Goal: Information Seeking & Learning: Find specific fact

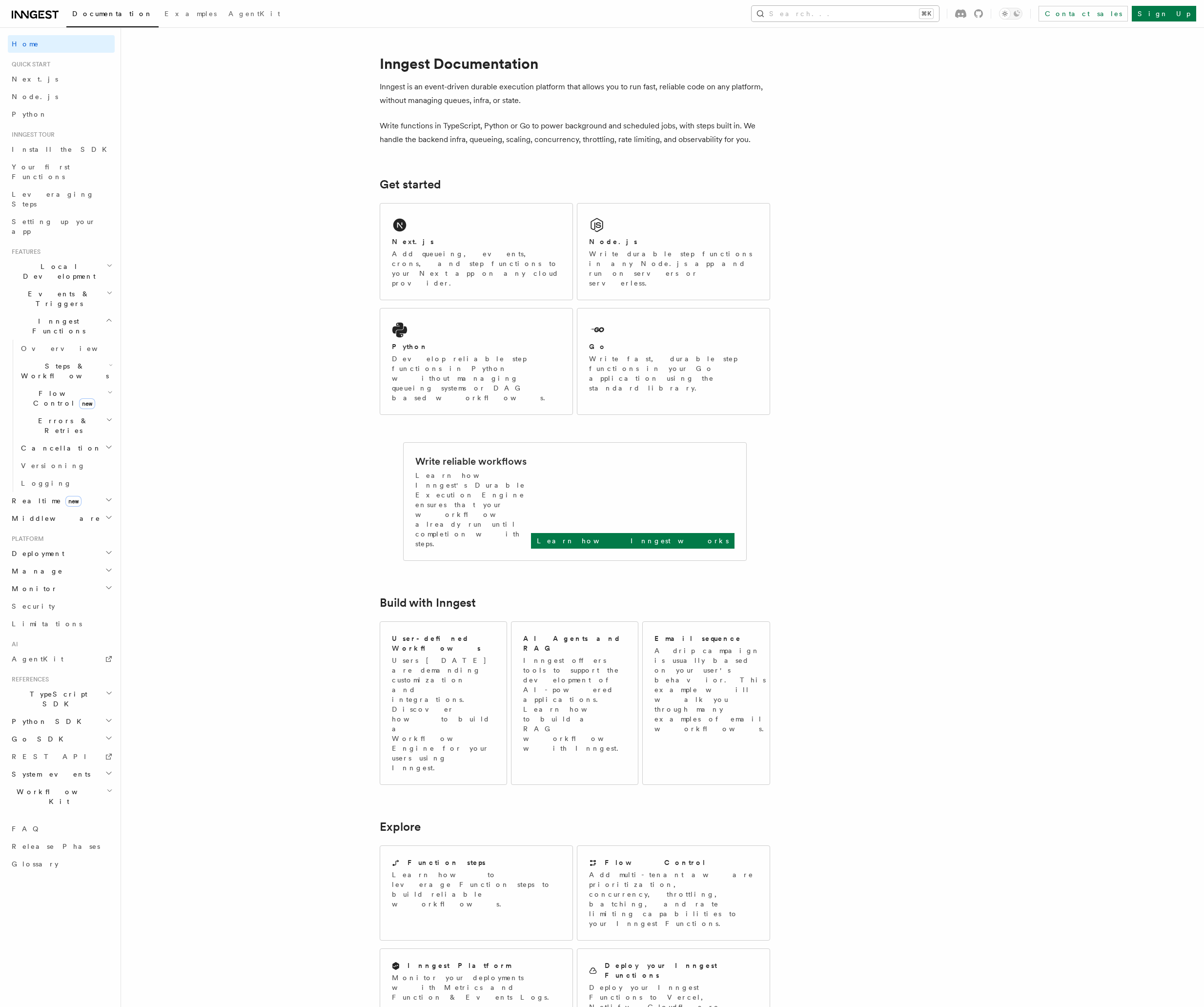
click at [867, 12] on button "Search... ⌘K" at bounding box center [845, 13] width 187 height 16
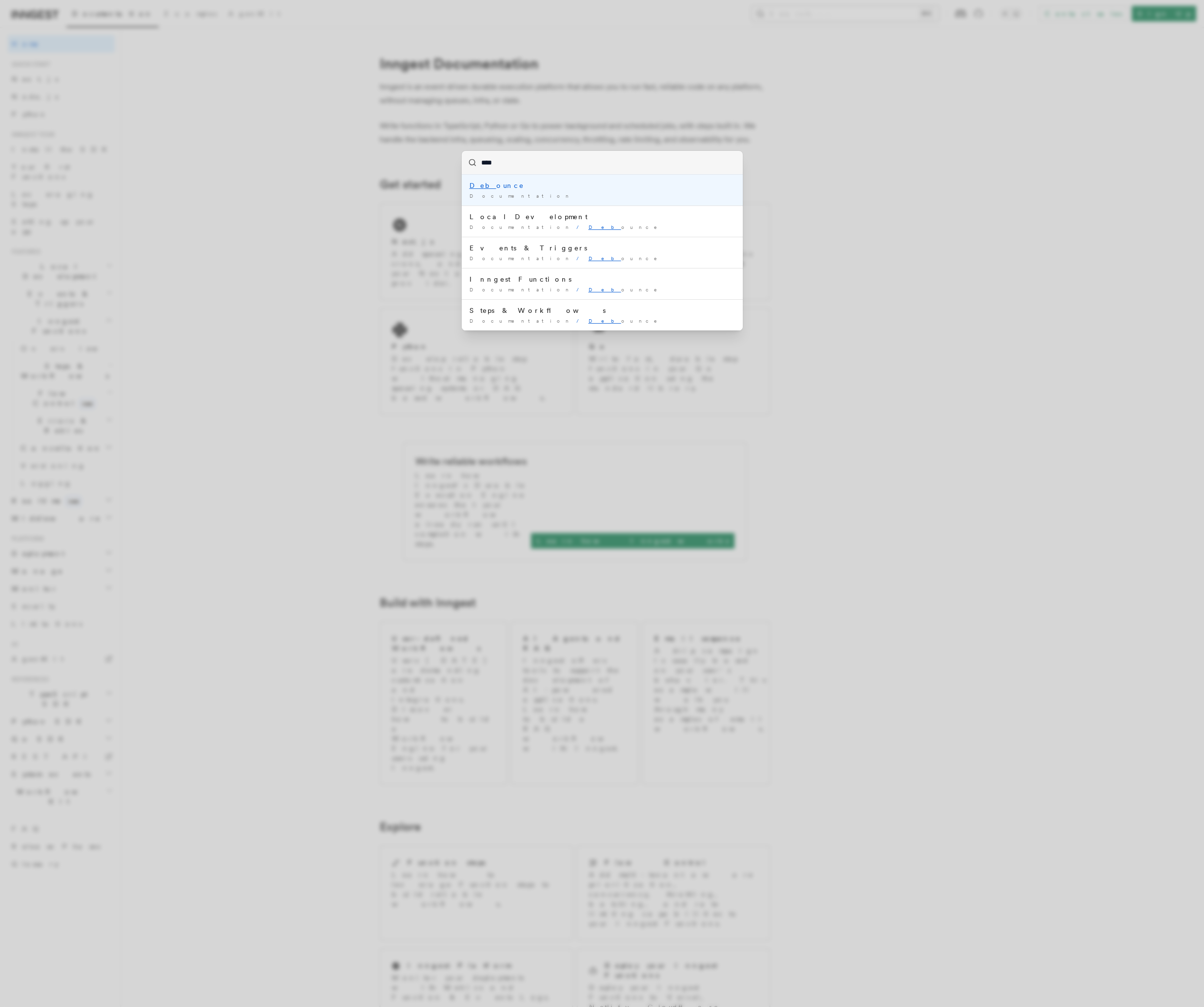
type input "*****"
click at [510, 244] on div "INNGEST_LOG_LEVEL" at bounding box center [602, 248] width 266 height 10
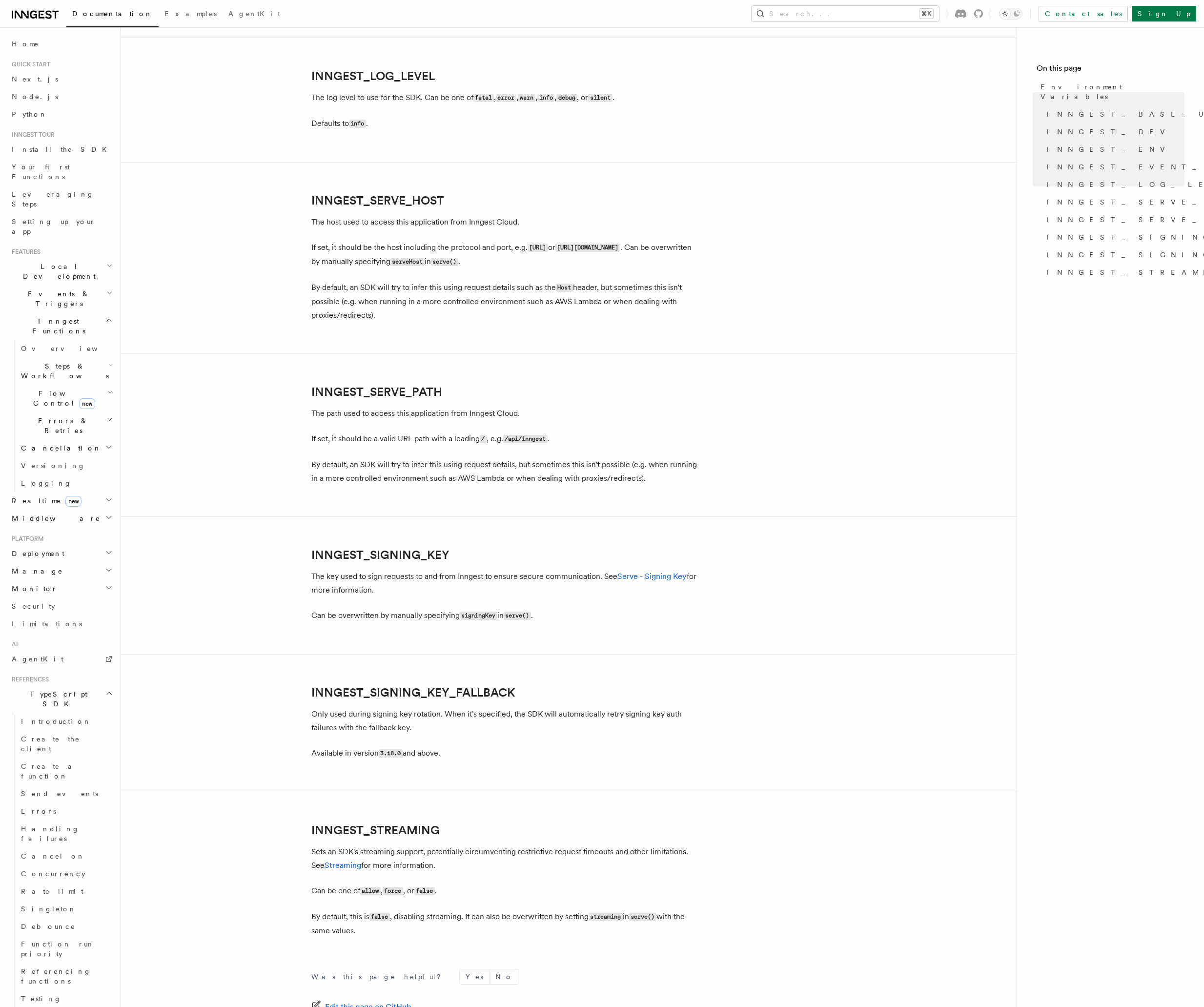
scroll to position [1236, 0]
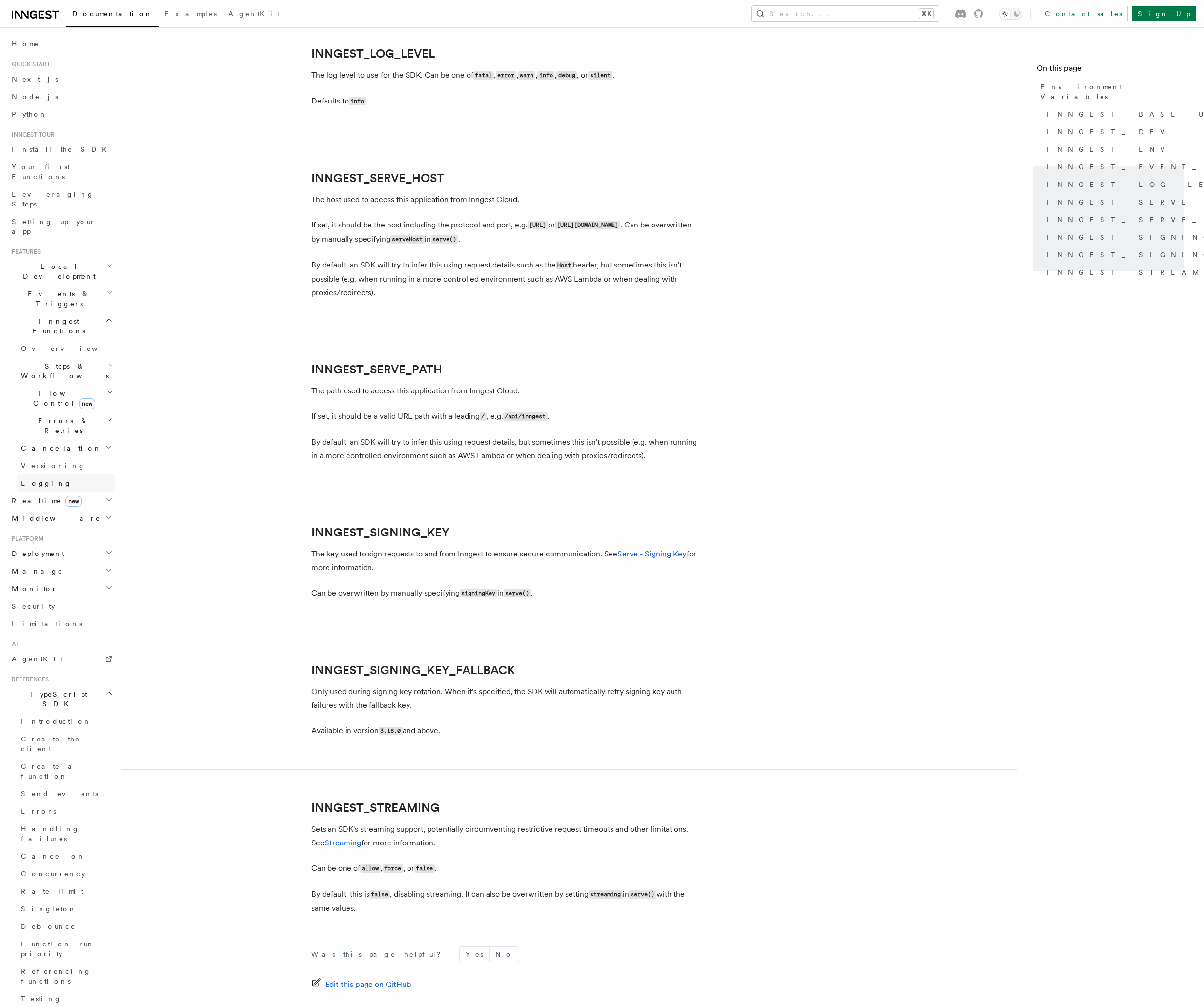
click at [47, 475] on link "Logging" at bounding box center [66, 483] width 98 height 18
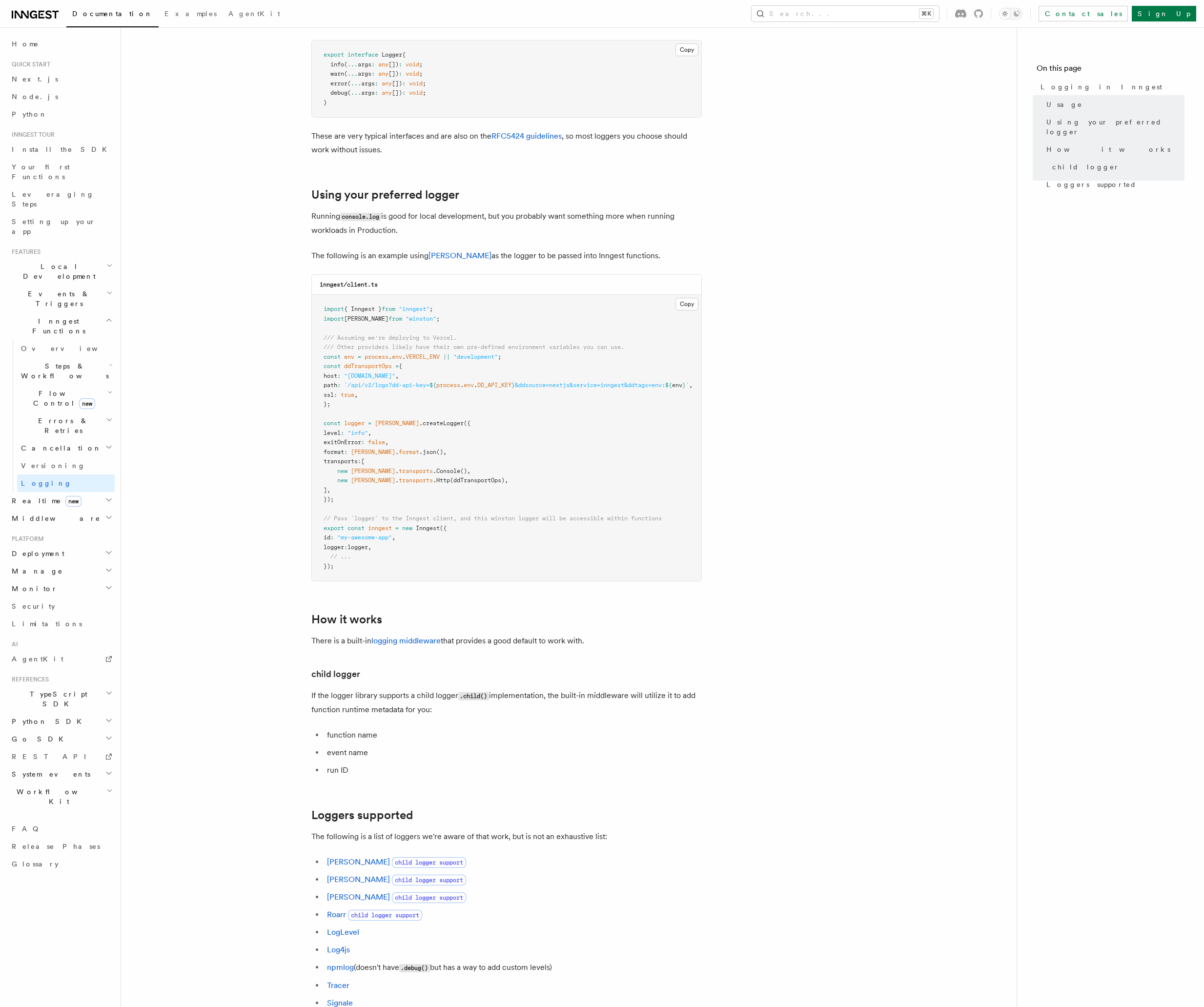
scroll to position [801, 0]
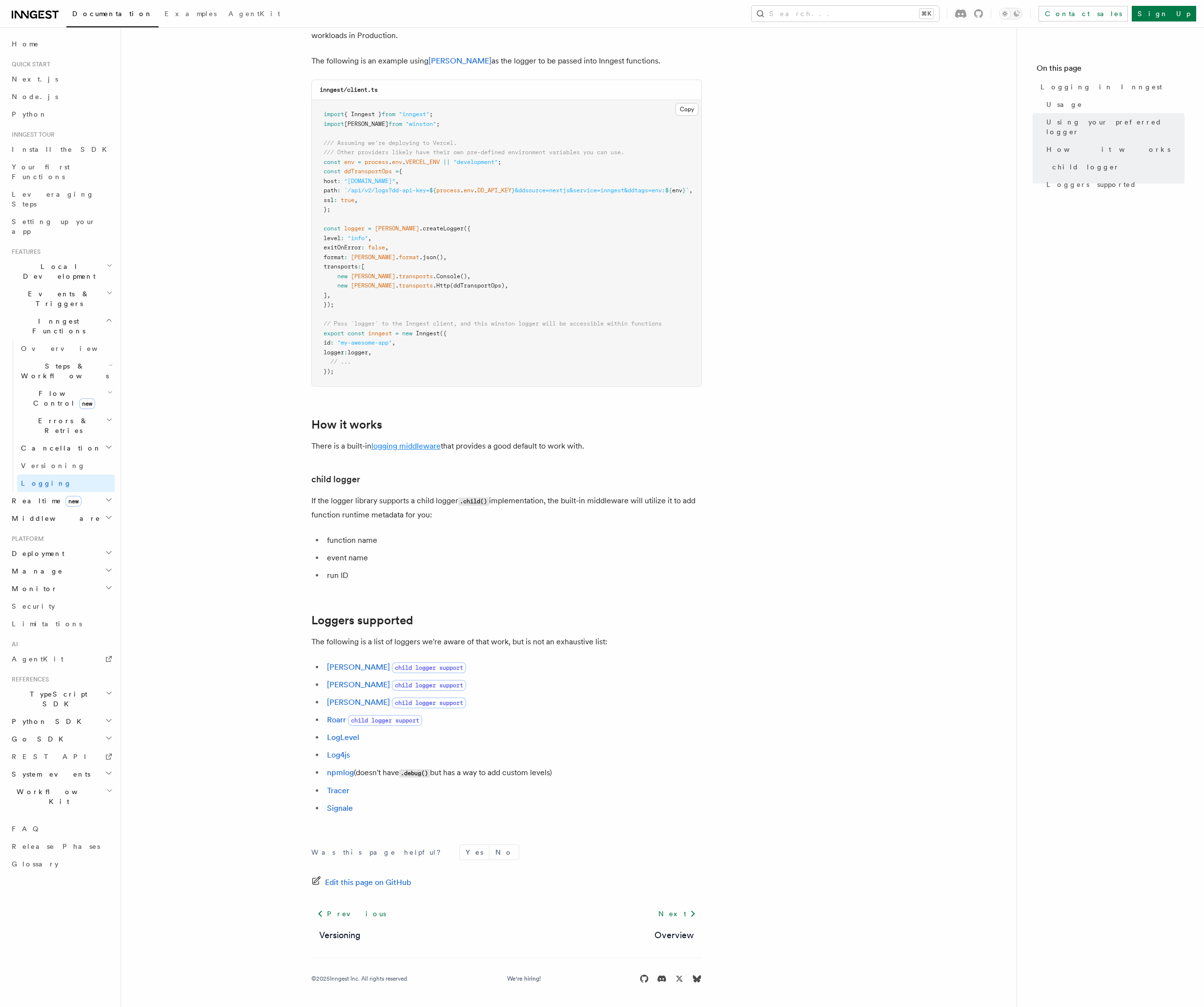
click at [422, 448] on link "logging middleware" at bounding box center [406, 445] width 69 height 9
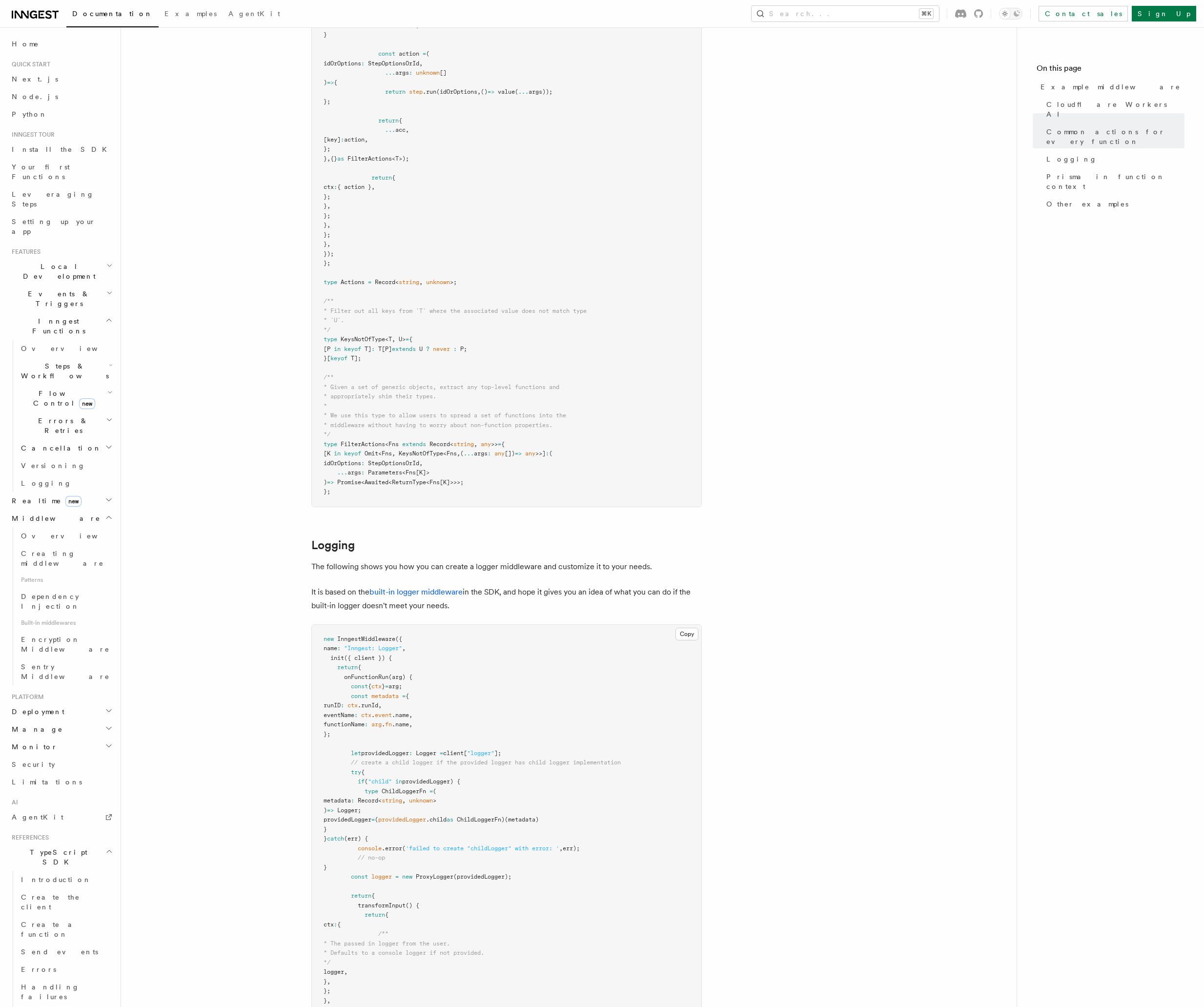
scroll to position [1393, 0]
click at [299, 544] on icon at bounding box center [297, 546] width 10 height 10
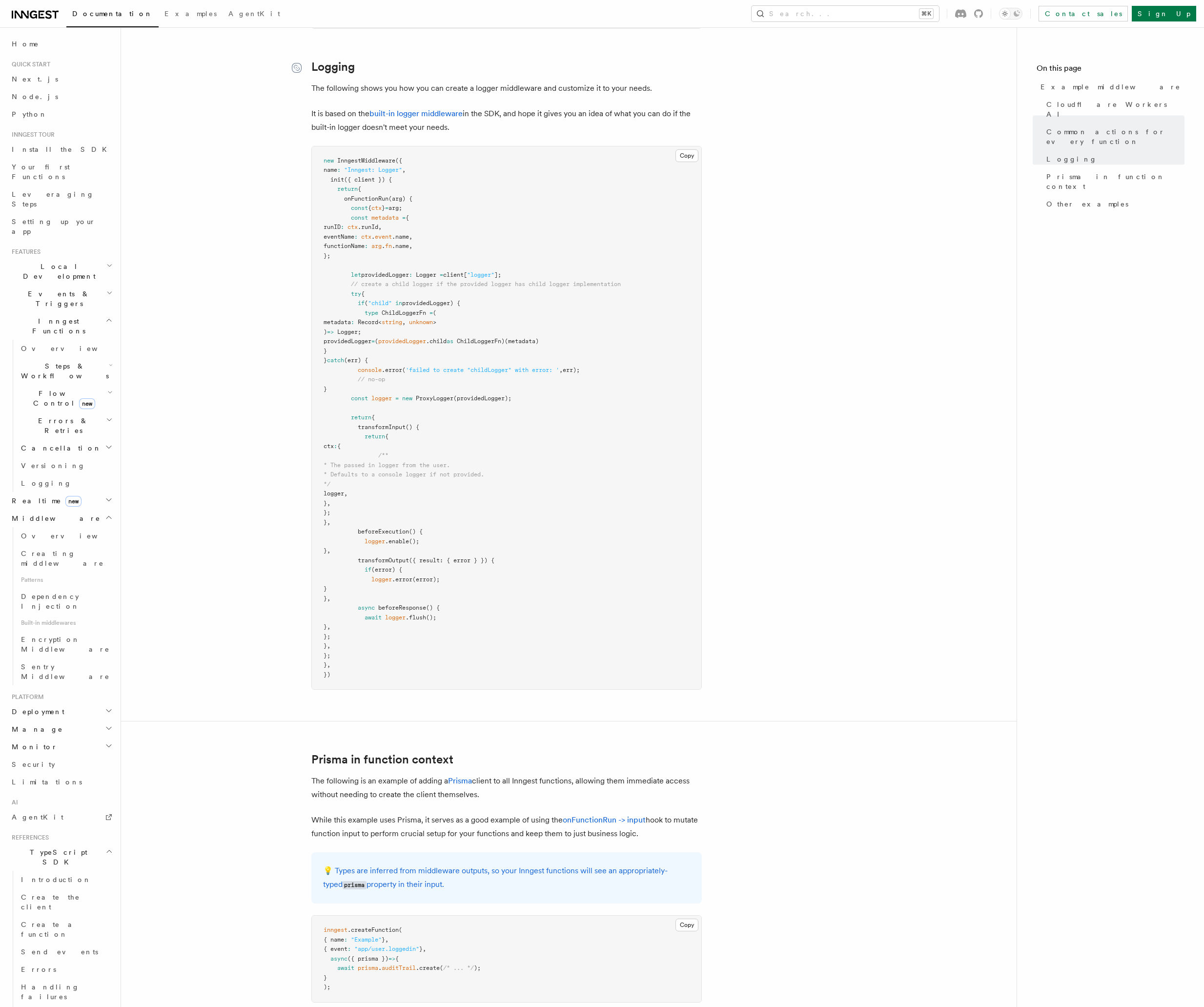
scroll to position [1884, 0]
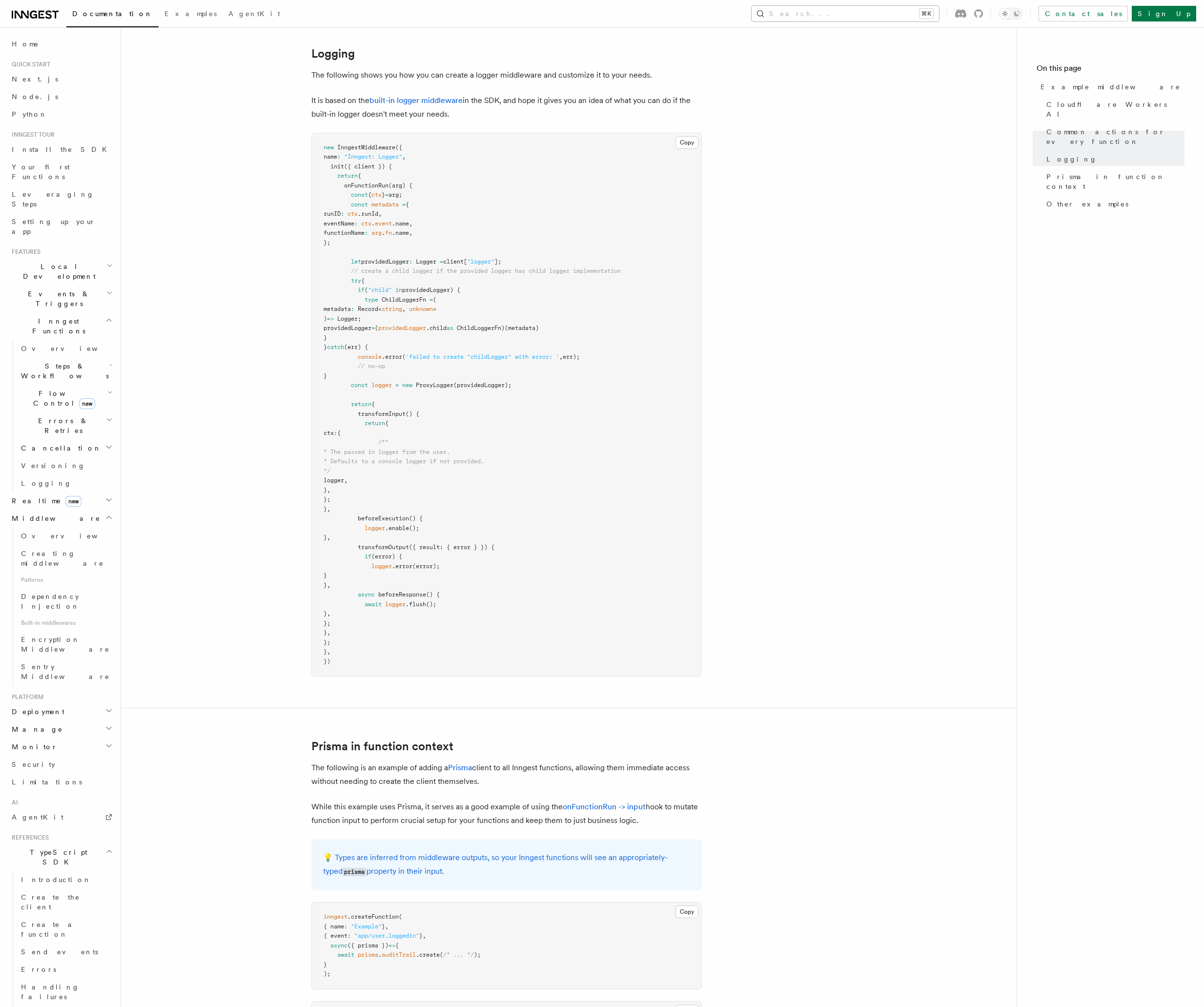
click at [867, 16] on button "Search... ⌘K" at bounding box center [845, 13] width 187 height 16
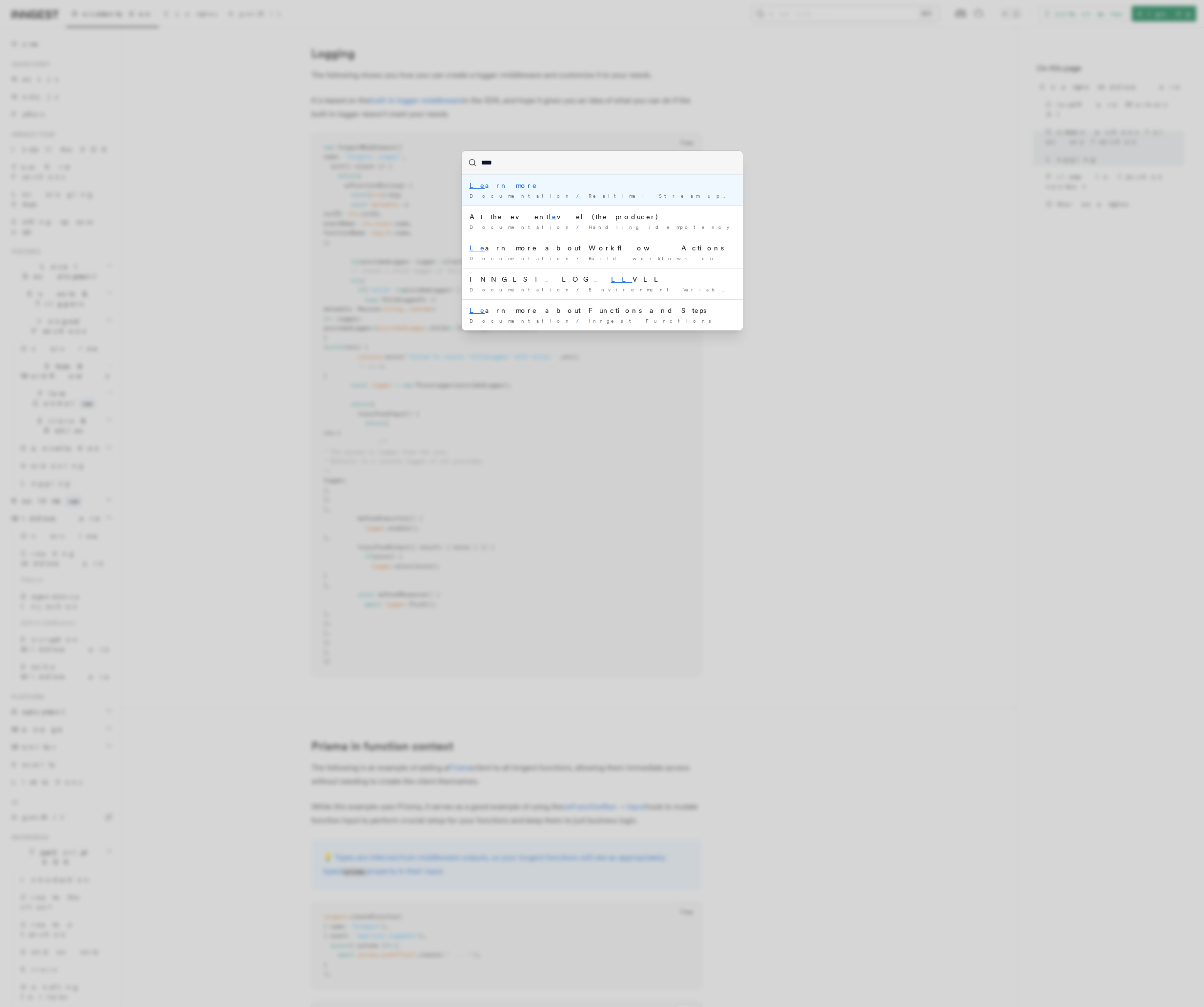
type input "*****"
click at [515, 215] on div "INNGEST_LOG_ LEVEL" at bounding box center [602, 217] width 266 height 10
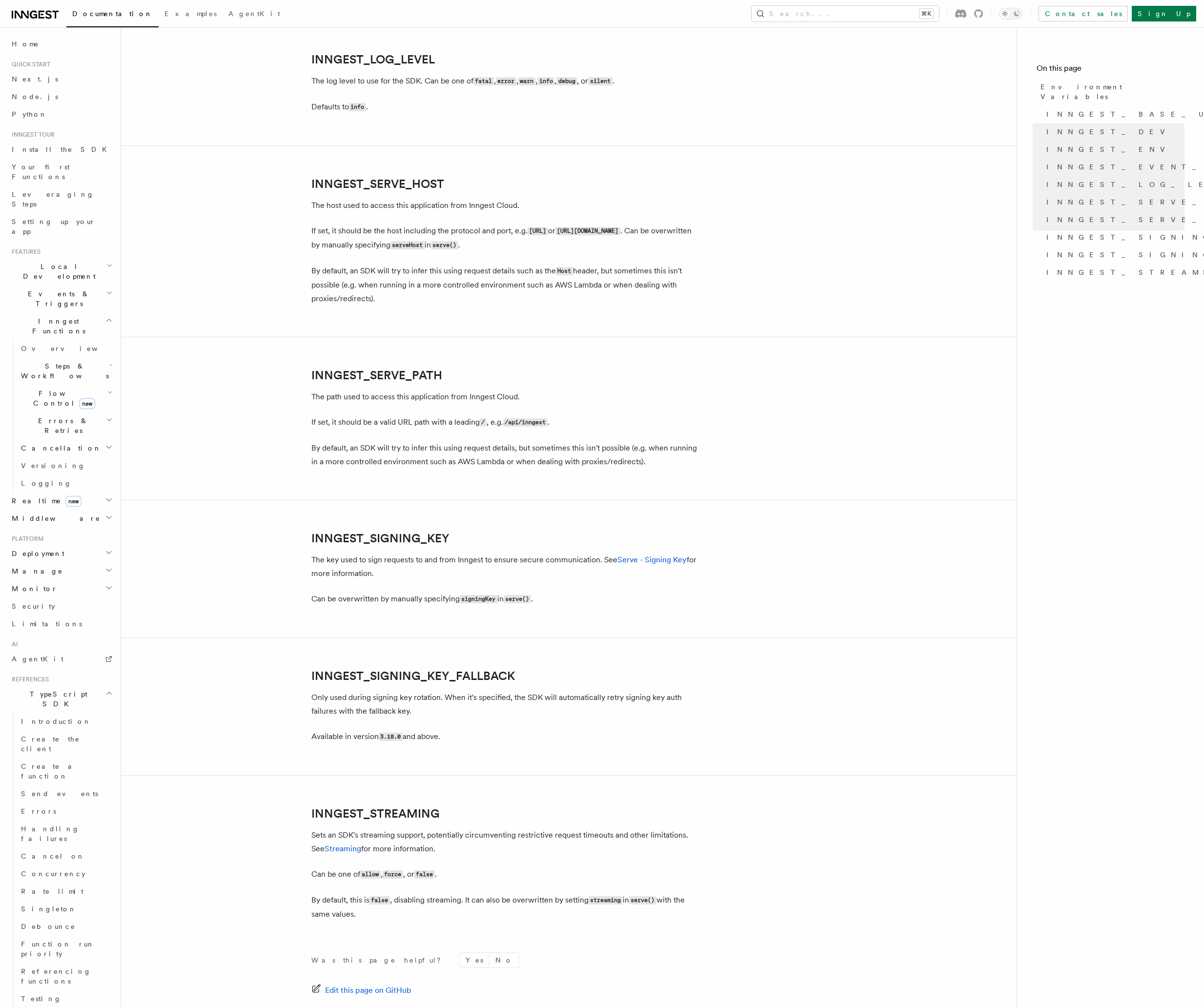
scroll to position [1236, 0]
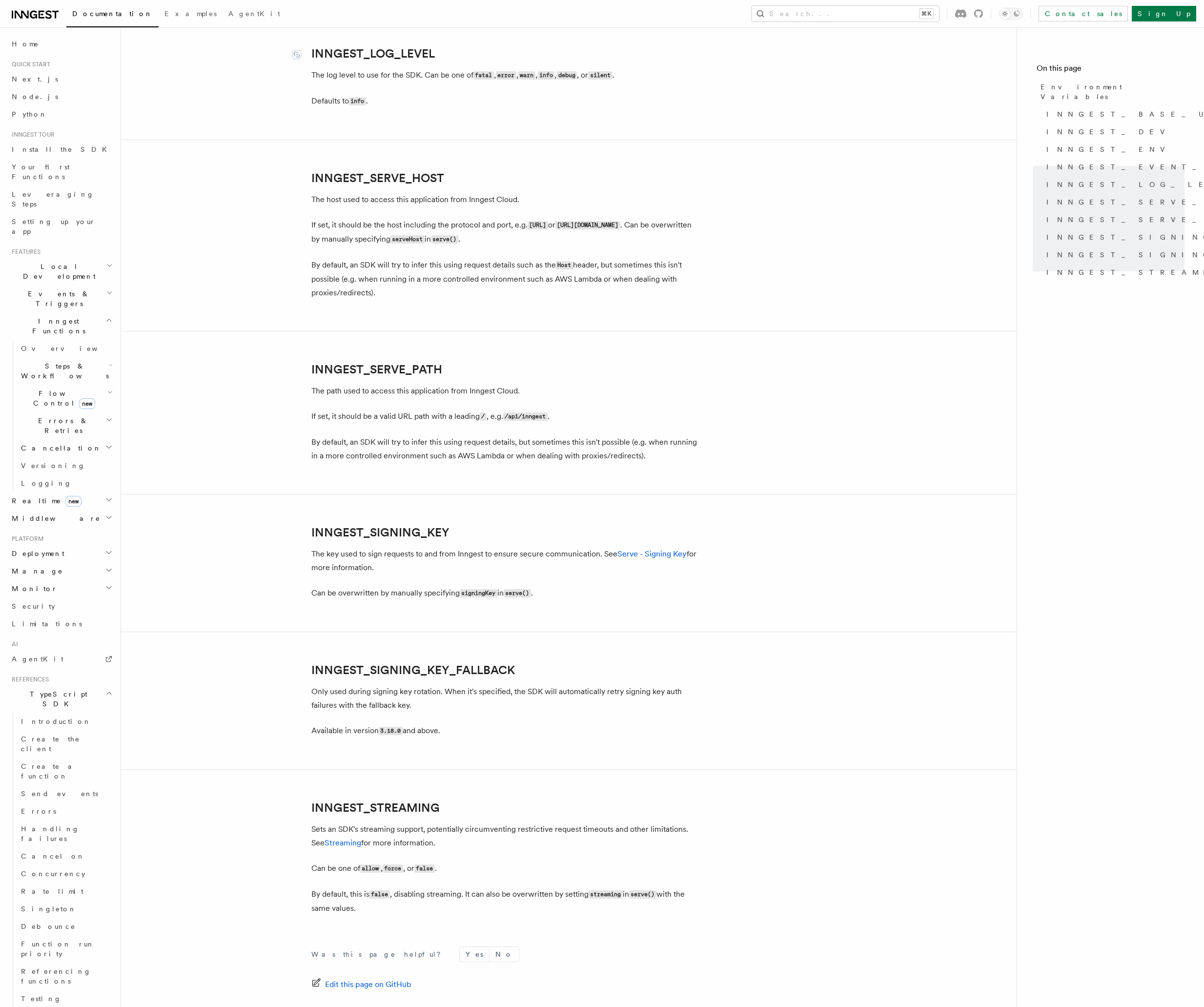
click at [364, 56] on link "INNGEST_LOG_LEVEL" at bounding box center [373, 54] width 123 height 13
drag, startPoint x: 406, startPoint y: 53, endPoint x: 485, endPoint y: 53, distance: 79.0
click at [481, 53] on h2 "INNGEST_LOG_LEVEL" at bounding box center [506, 54] width 390 height 13
copy link "INNGEST_LOG_LEVEL"
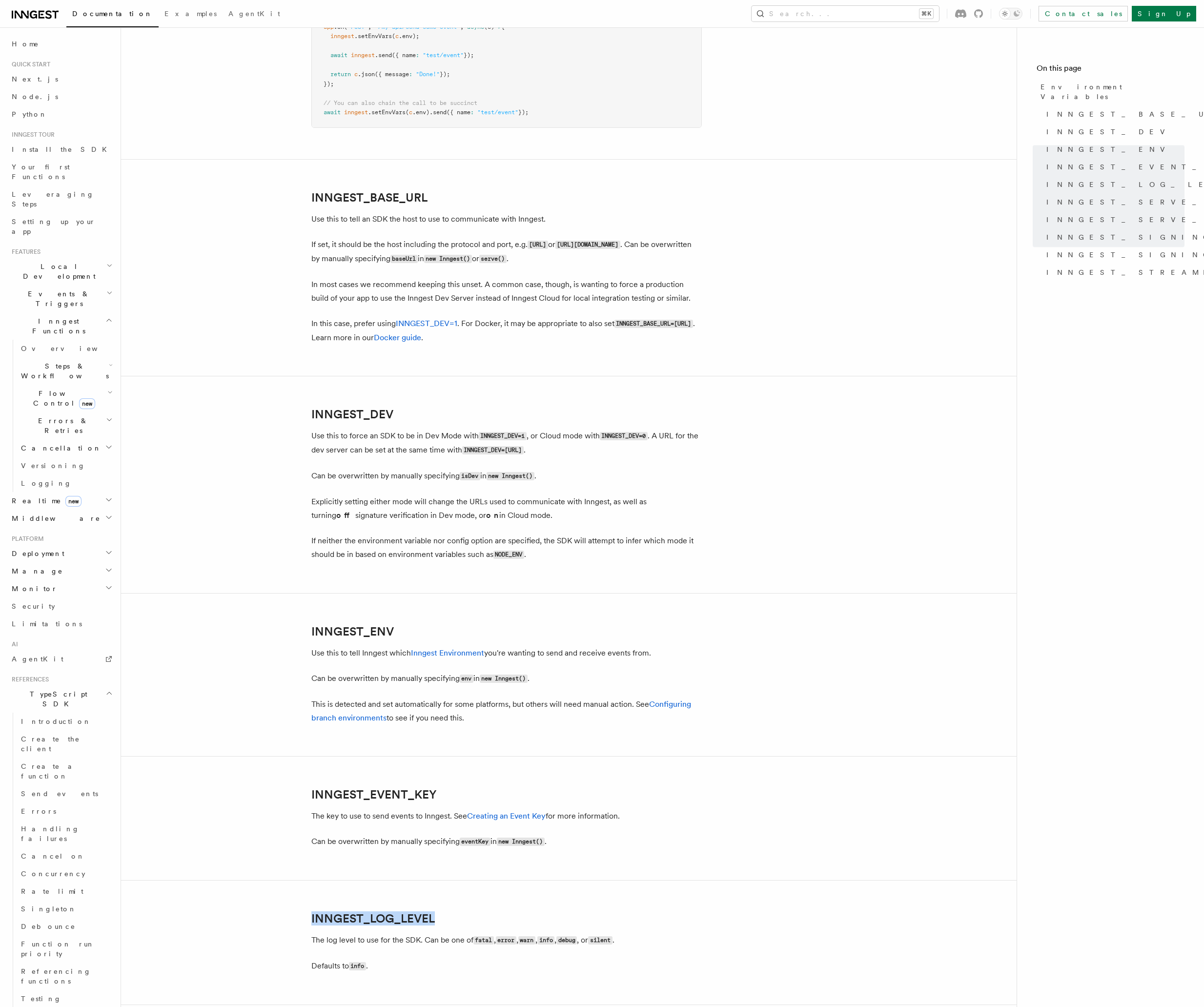
scroll to position [0, 0]
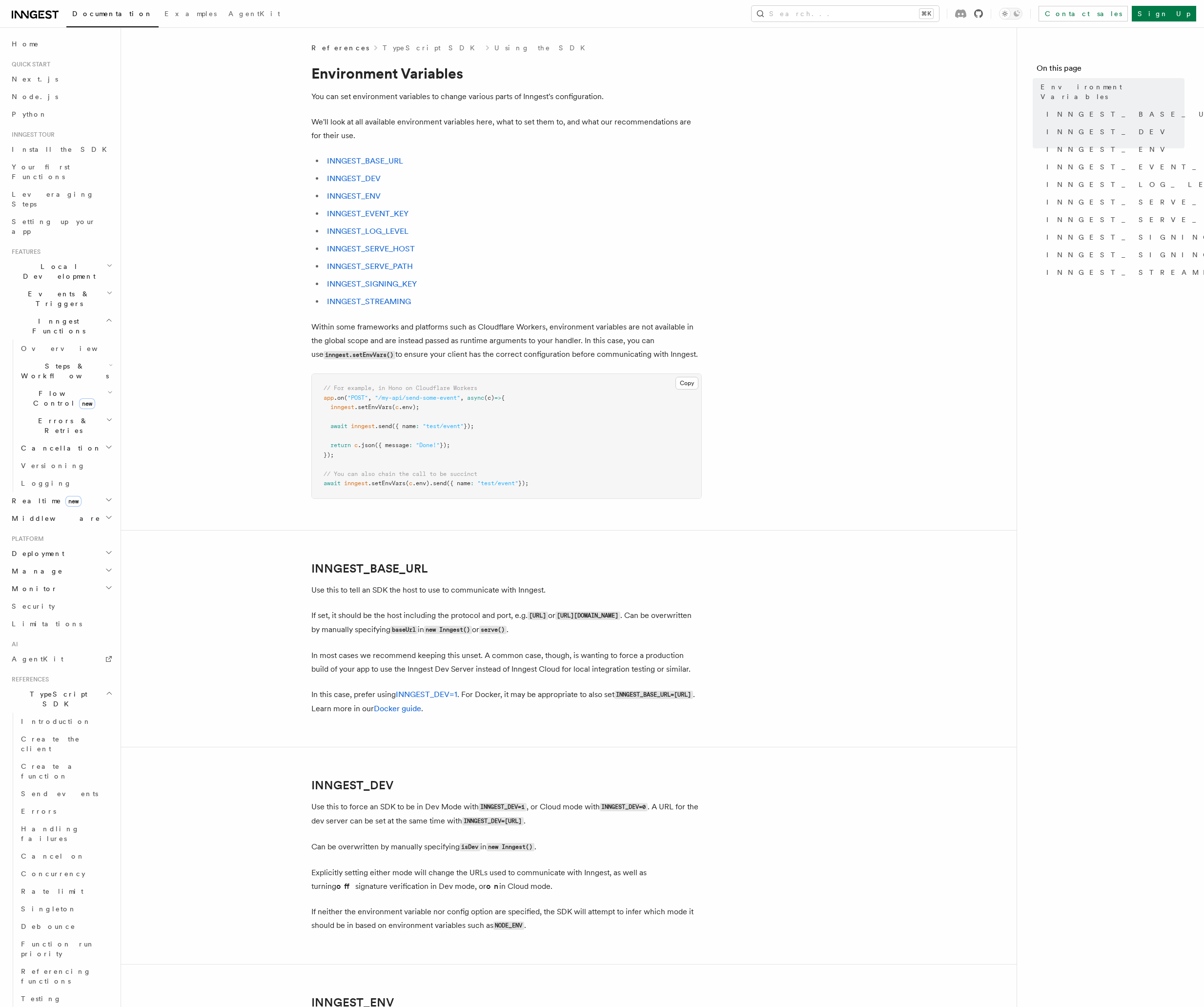
click at [983, 16] on icon at bounding box center [978, 13] width 8 height 8
